Goal: Task Accomplishment & Management: Use online tool/utility

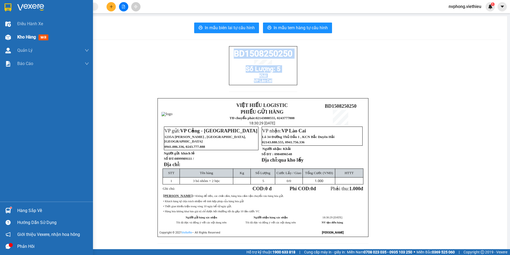
click at [11, 38] on img at bounding box center [8, 38] width 6 height 6
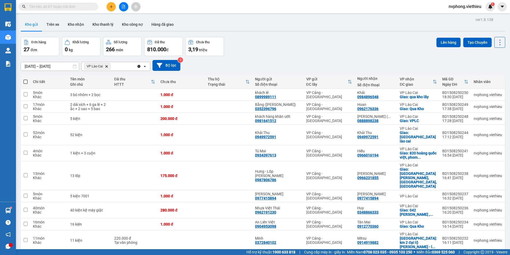
click at [33, 6] on input "text" at bounding box center [60, 7] width 63 height 6
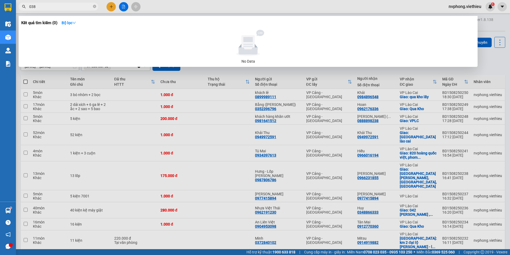
type input "0388"
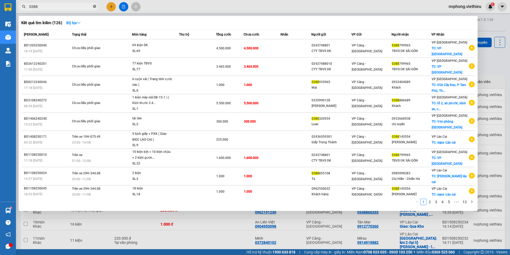
click at [94, 5] on icon "close-circle" at bounding box center [94, 6] width 3 height 3
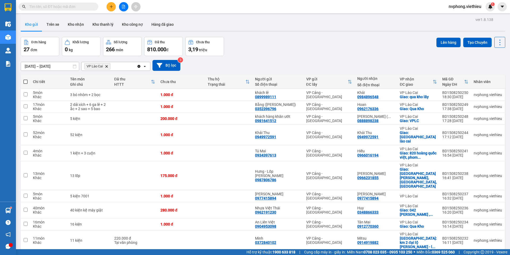
click at [23, 82] on th at bounding box center [26, 82] width 10 height 14
click at [26, 83] on span at bounding box center [25, 82] width 4 height 4
click at [26, 79] on input "checkbox" at bounding box center [26, 79] width 0 height 0
checkbox input "true"
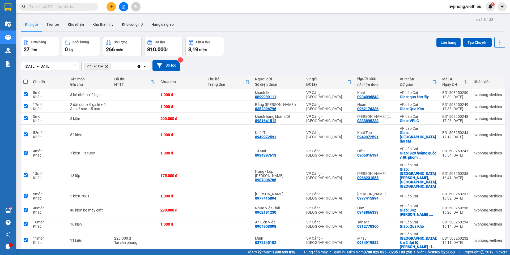
checkbox input "true"
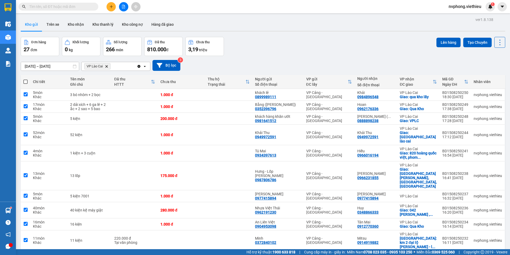
checkbox input "true"
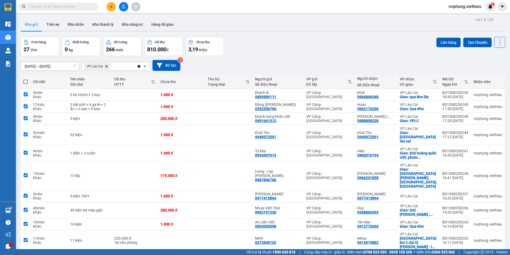
checkbox input "true"
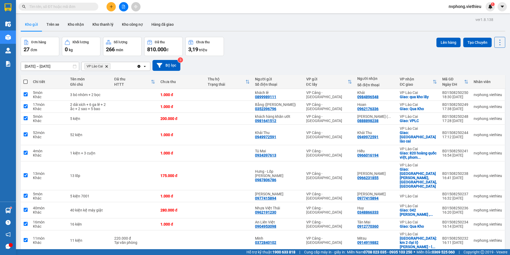
checkbox input "true"
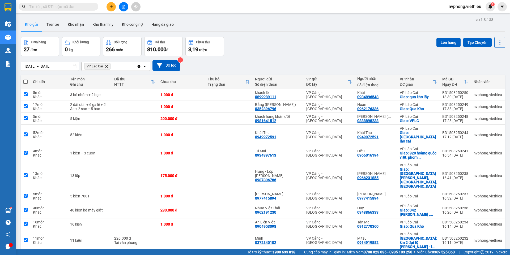
checkbox input "true"
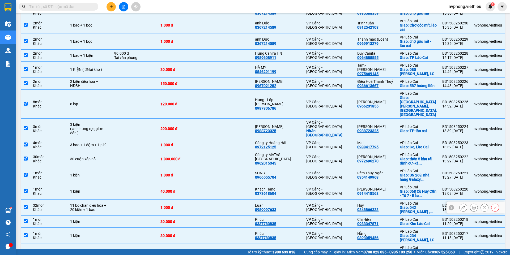
scroll to position [213, 0]
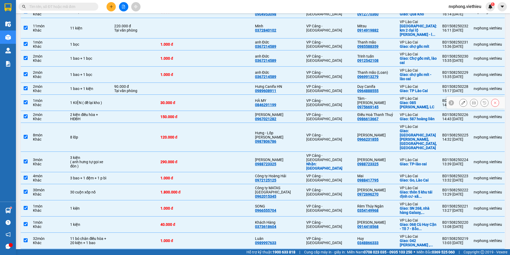
click at [24, 100] on input "checkbox" at bounding box center [26, 102] width 4 height 4
checkbox input "false"
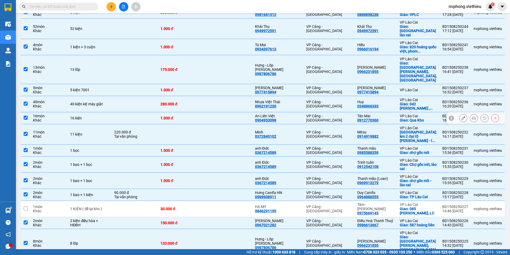
scroll to position [0, 0]
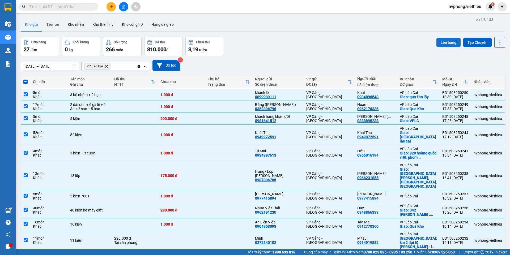
click at [444, 41] on button "Lên hàng" at bounding box center [448, 43] width 24 height 10
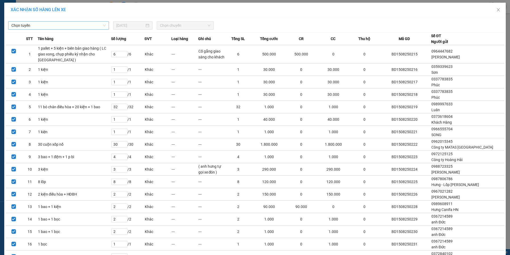
click at [30, 22] on span "Chọn tuyến" at bounding box center [58, 26] width 94 height 8
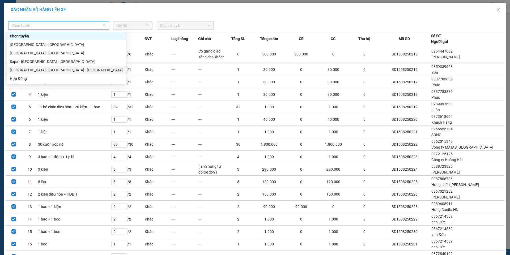
click at [32, 68] on div "[GEOGRAPHIC_DATA] - [GEOGRAPHIC_DATA] - [GEOGRAPHIC_DATA]" at bounding box center [66, 70] width 113 height 6
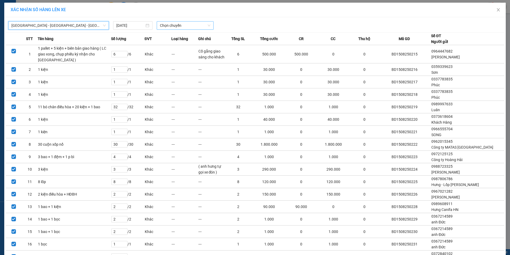
click at [172, 27] on span "Chọn chuyến" at bounding box center [185, 26] width 50 height 8
type input "21"
click at [190, 44] on div "Thêm chuyến " 21:00 "" at bounding box center [183, 44] width 57 height 9
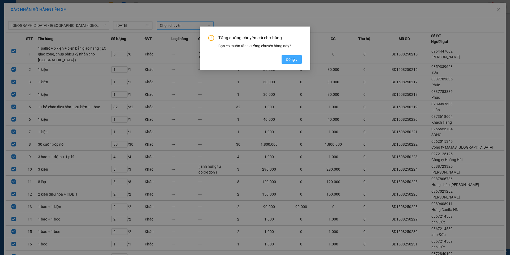
click at [293, 63] on button "Đồng ý" at bounding box center [292, 59] width 20 height 9
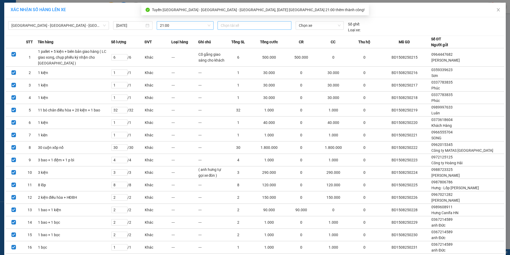
click at [233, 24] on div at bounding box center [254, 25] width 71 height 6
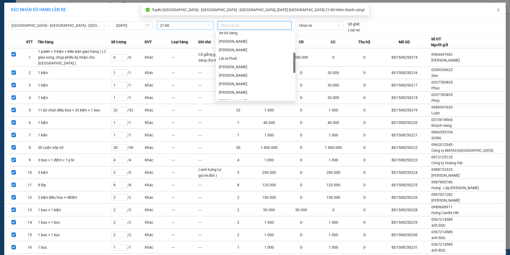
scroll to position [80, 0]
click at [234, 58] on div "Lái xe thuê :" at bounding box center [255, 59] width 73 height 6
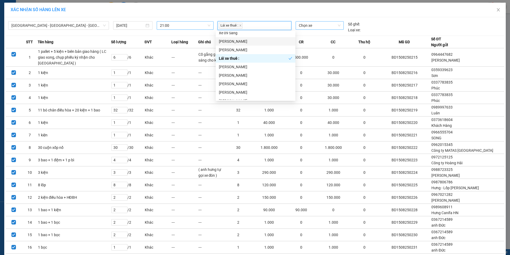
click at [311, 24] on span "Chọn xe" at bounding box center [319, 26] width 41 height 8
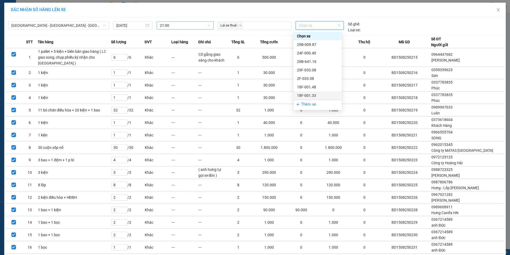
click at [313, 105] on div "Thêm xe" at bounding box center [318, 104] width 48 height 9
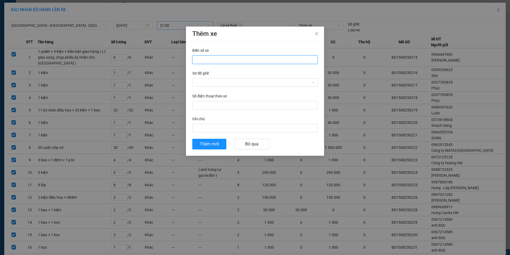
click at [203, 57] on input "Biển số xe" at bounding box center [254, 60] width 125 height 9
click at [210, 58] on input "88H-03768" at bounding box center [254, 60] width 125 height 9
type input "88H-037.68"
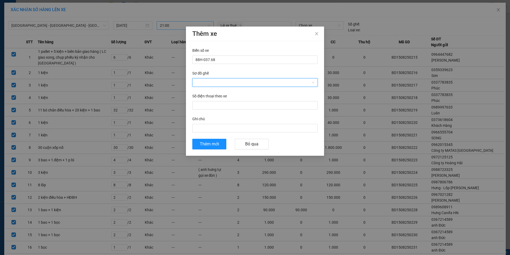
click at [205, 80] on input "Sơ đồ ghế" at bounding box center [253, 83] width 115 height 8
click at [203, 103] on div "Xe tải" at bounding box center [255, 102] width 119 height 6
click at [210, 144] on span "Thêm mới" at bounding box center [209, 144] width 19 height 7
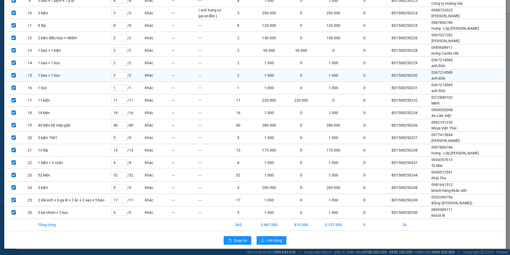
scroll to position [189, 0]
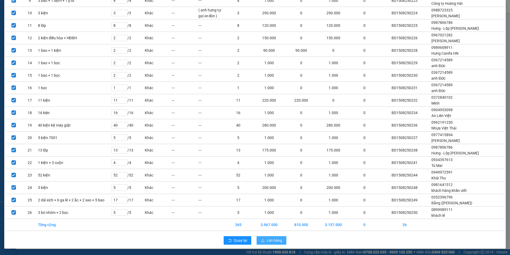
click at [270, 242] on span "Lên hàng" at bounding box center [274, 241] width 15 height 6
